Goal: Use online tool/utility: Utilize a website feature to perform a specific function

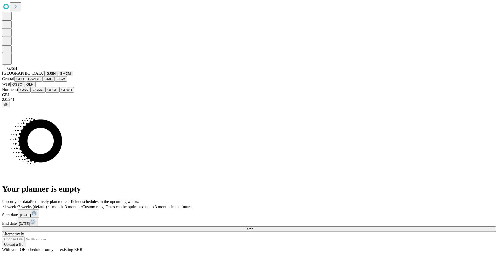
click at [44, 76] on button "GJSH" at bounding box center [50, 73] width 13 height 5
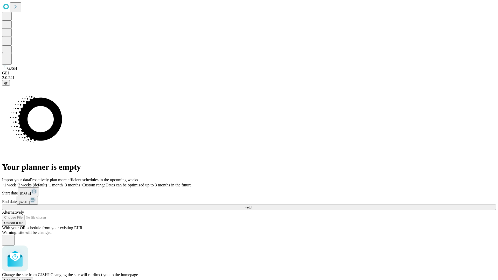
click at [31, 278] on span "Confirm" at bounding box center [25, 280] width 12 height 4
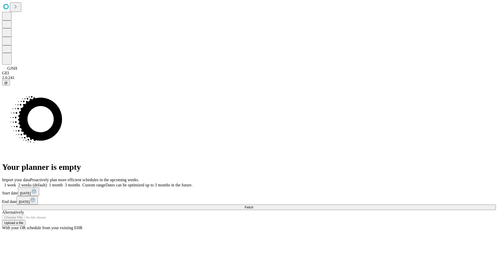
click at [63, 183] on label "1 month" at bounding box center [55, 185] width 16 height 4
click at [253, 205] on span "Fetch" at bounding box center [249, 207] width 9 height 4
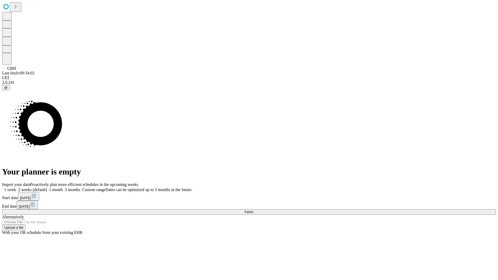
click at [63, 188] on label "1 month" at bounding box center [55, 190] width 16 height 4
click at [253, 210] on span "Fetch" at bounding box center [249, 212] width 9 height 4
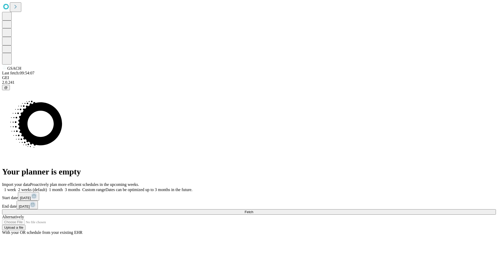
click at [63, 188] on label "1 month" at bounding box center [55, 190] width 16 height 4
click at [253, 210] on span "Fetch" at bounding box center [249, 212] width 9 height 4
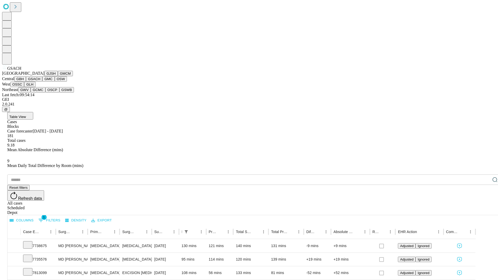
click at [42, 82] on button "GMC" at bounding box center [48, 78] width 12 height 5
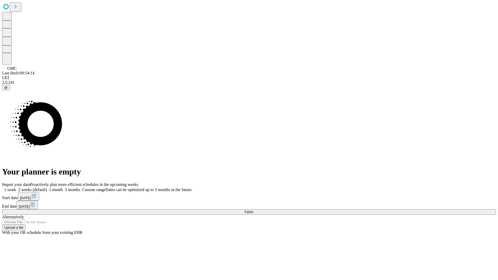
click at [63, 188] on label "1 month" at bounding box center [55, 190] width 16 height 4
click at [253, 210] on span "Fetch" at bounding box center [249, 212] width 9 height 4
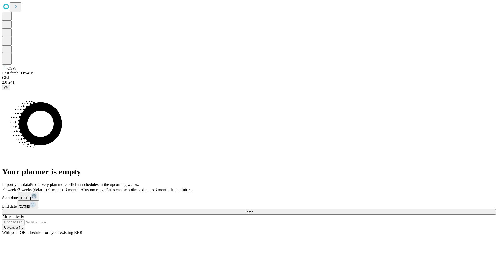
click at [63, 188] on label "1 month" at bounding box center [55, 190] width 16 height 4
click at [253, 210] on span "Fetch" at bounding box center [249, 212] width 9 height 4
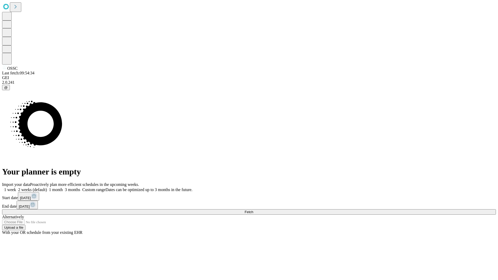
click at [63, 188] on label "1 month" at bounding box center [55, 190] width 16 height 4
click at [253, 210] on span "Fetch" at bounding box center [249, 212] width 9 height 4
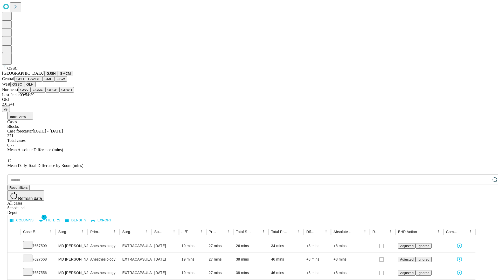
click at [35, 87] on button "GLH" at bounding box center [29, 84] width 11 height 5
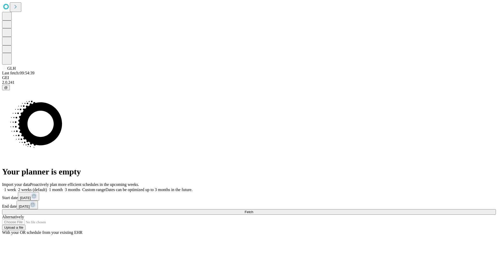
click at [63, 188] on label "1 month" at bounding box center [55, 190] width 16 height 4
click at [253, 210] on span "Fetch" at bounding box center [249, 212] width 9 height 4
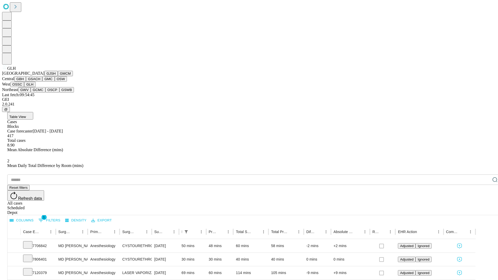
click at [31, 93] on button "GWV" at bounding box center [24, 89] width 12 height 5
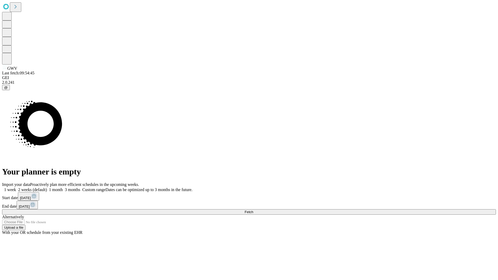
click at [63, 188] on label "1 month" at bounding box center [55, 190] width 16 height 4
click at [253, 210] on span "Fetch" at bounding box center [249, 212] width 9 height 4
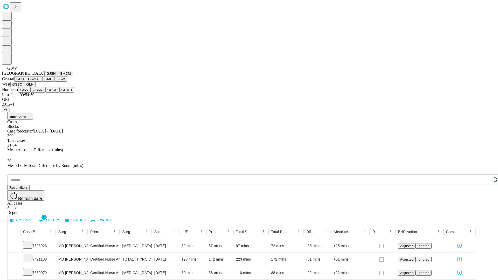
click at [40, 93] on button "GCMC" at bounding box center [38, 89] width 15 height 5
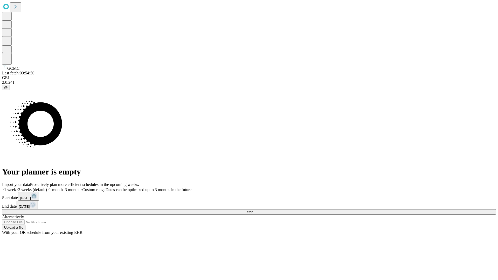
click at [63, 188] on label "1 month" at bounding box center [55, 190] width 16 height 4
click at [253, 210] on span "Fetch" at bounding box center [249, 212] width 9 height 4
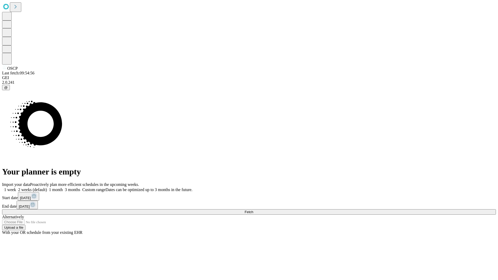
click at [63, 188] on label "1 month" at bounding box center [55, 190] width 16 height 4
click at [253, 210] on span "Fetch" at bounding box center [249, 212] width 9 height 4
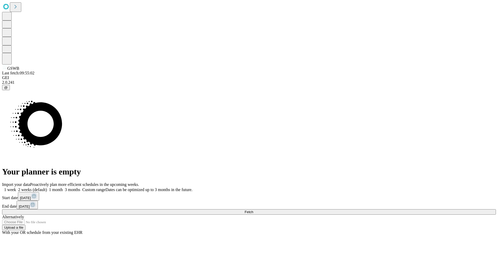
click at [63, 188] on label "1 month" at bounding box center [55, 190] width 16 height 4
click at [253, 210] on span "Fetch" at bounding box center [249, 212] width 9 height 4
